Goal: Task Accomplishment & Management: Manage account settings

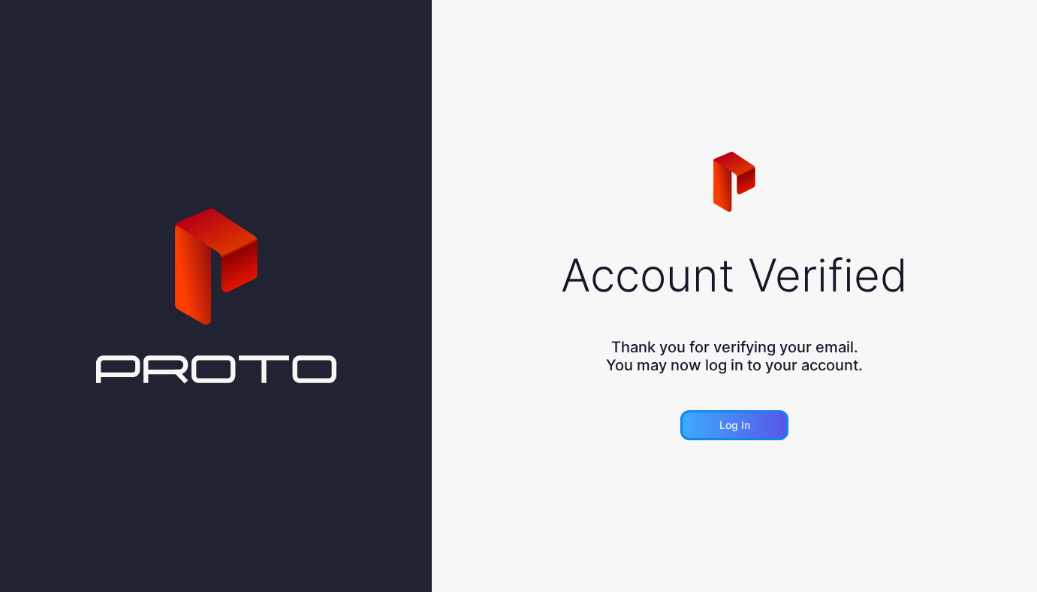
click at [745, 422] on div "Log in" at bounding box center [735, 425] width 31 height 12
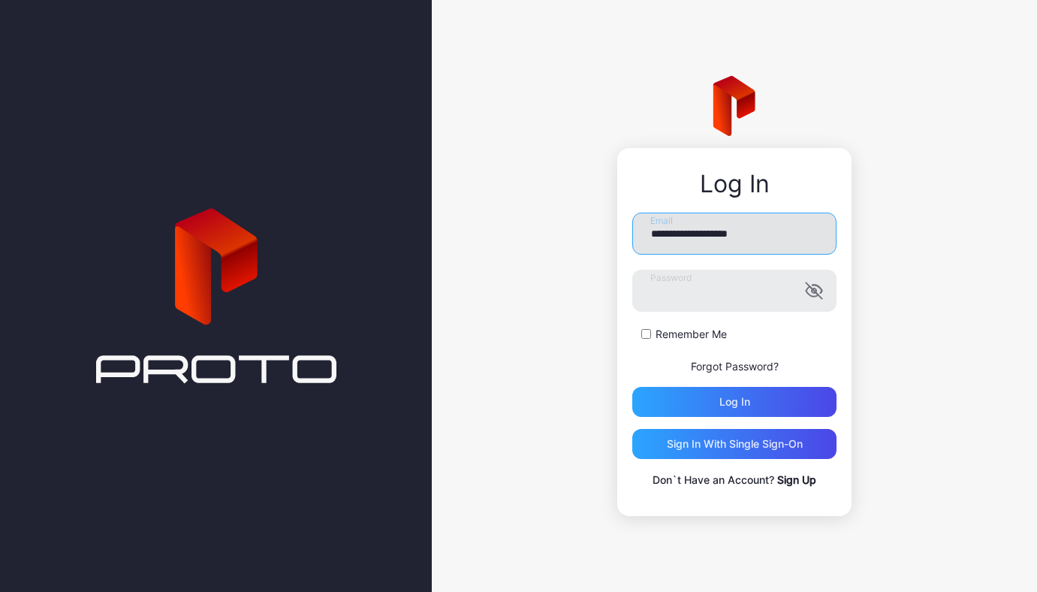
click at [703, 234] on input "**********" at bounding box center [734, 234] width 204 height 42
type input "**********"
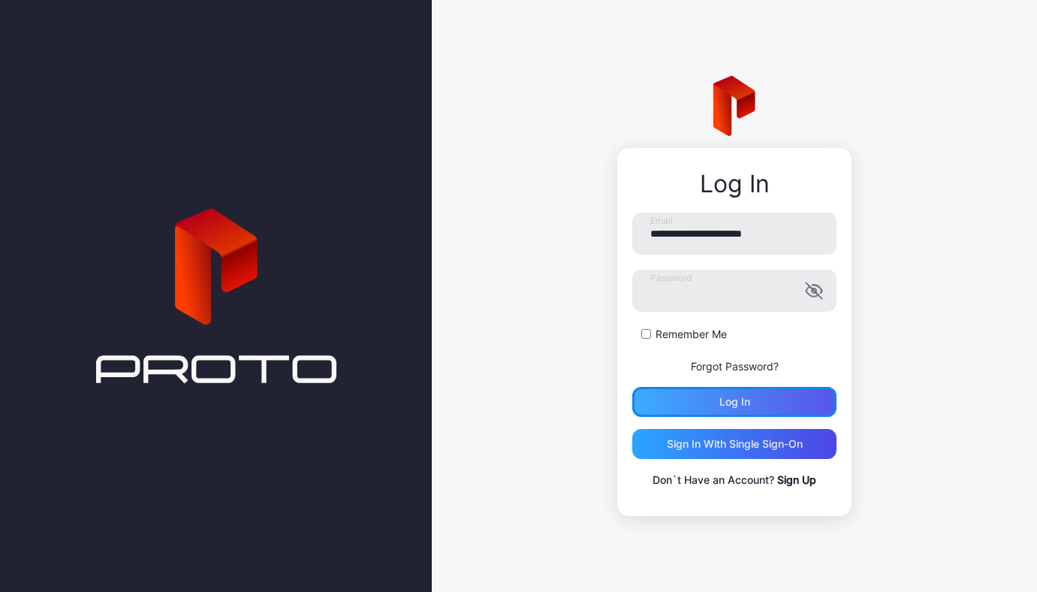
click at [700, 408] on div "Log in" at bounding box center [734, 402] width 204 height 30
